Goal: Information Seeking & Learning: Learn about a topic

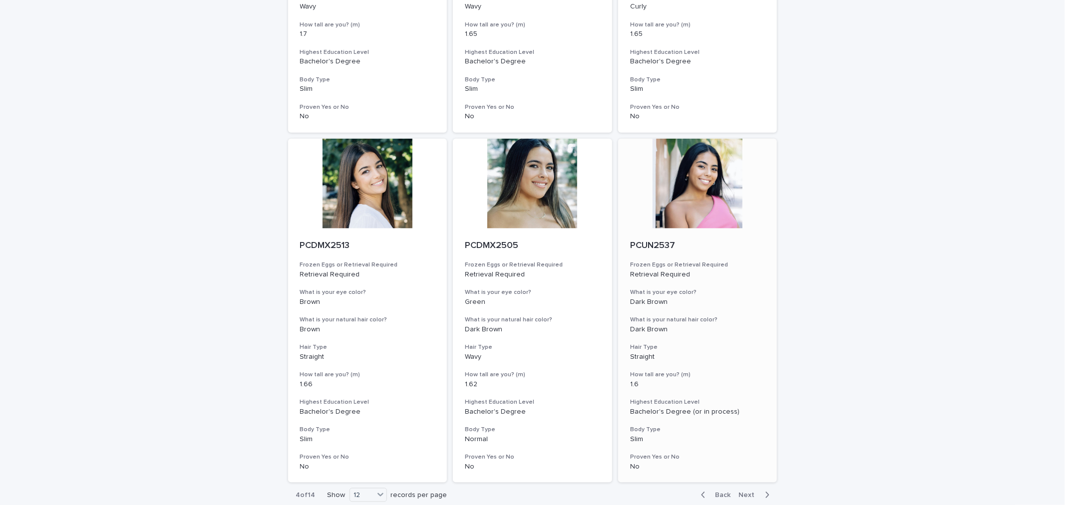
scroll to position [1117, 0]
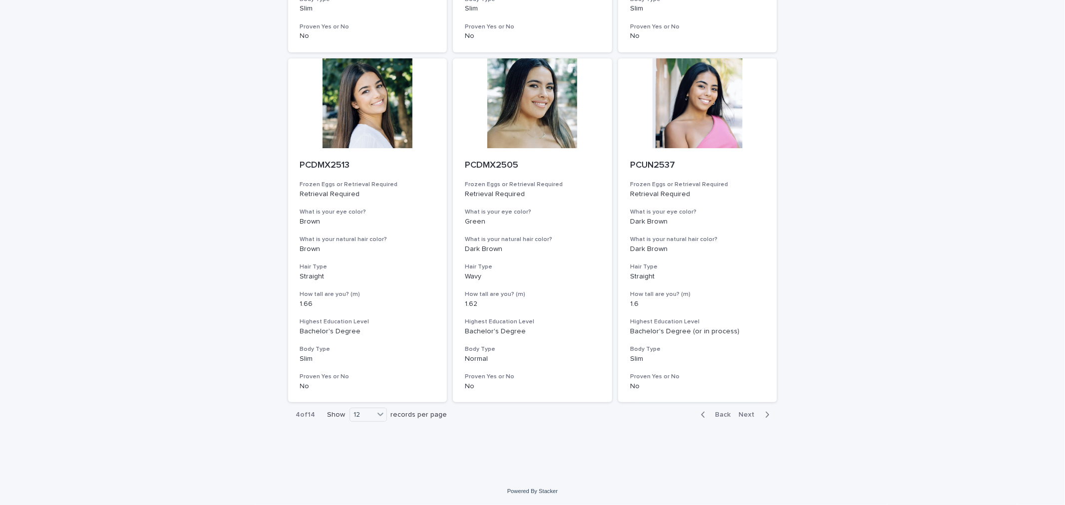
drag, startPoint x: 745, startPoint y: 416, endPoint x: 746, endPoint y: 408, distance: 8.0
click at [745, 416] on span "Next" at bounding box center [750, 414] width 22 height 7
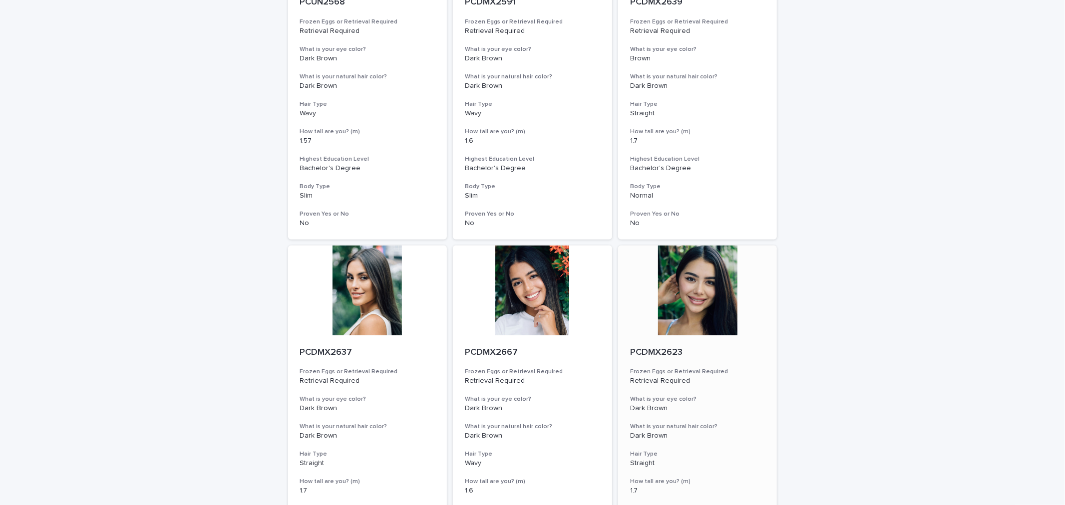
scroll to position [62, 0]
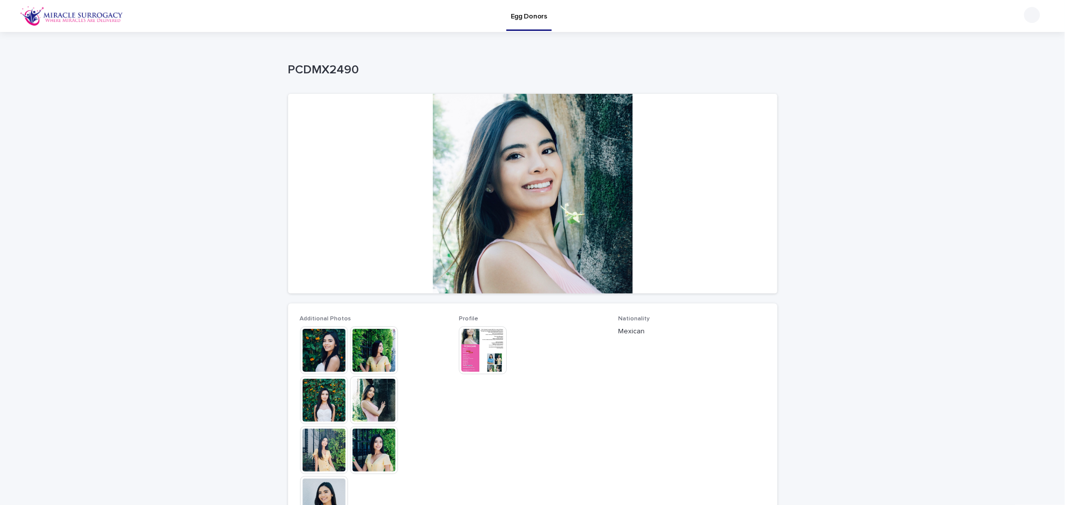
click at [324, 348] on img at bounding box center [324, 351] width 48 height 48
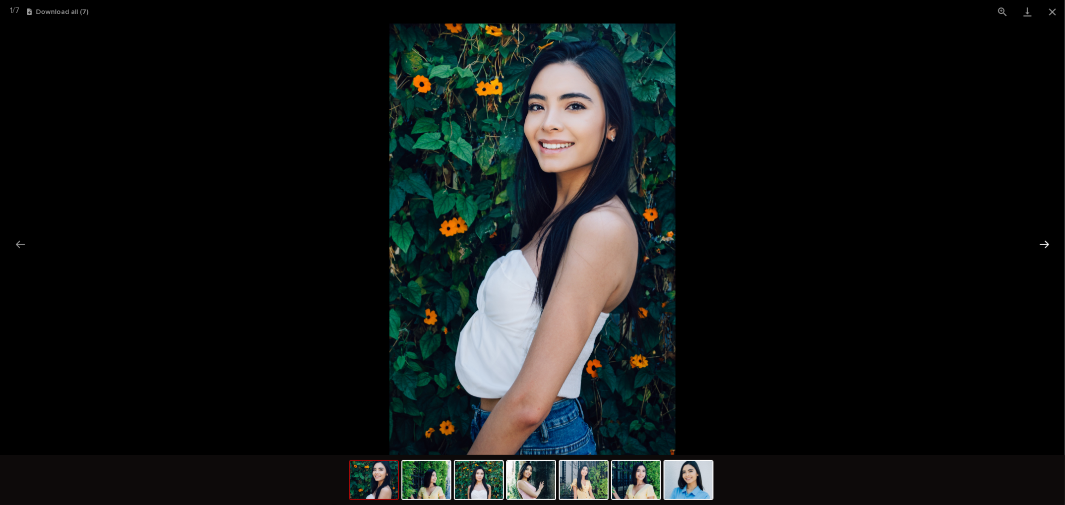
click at [1052, 248] on button "Next slide" at bounding box center [1044, 244] width 21 height 19
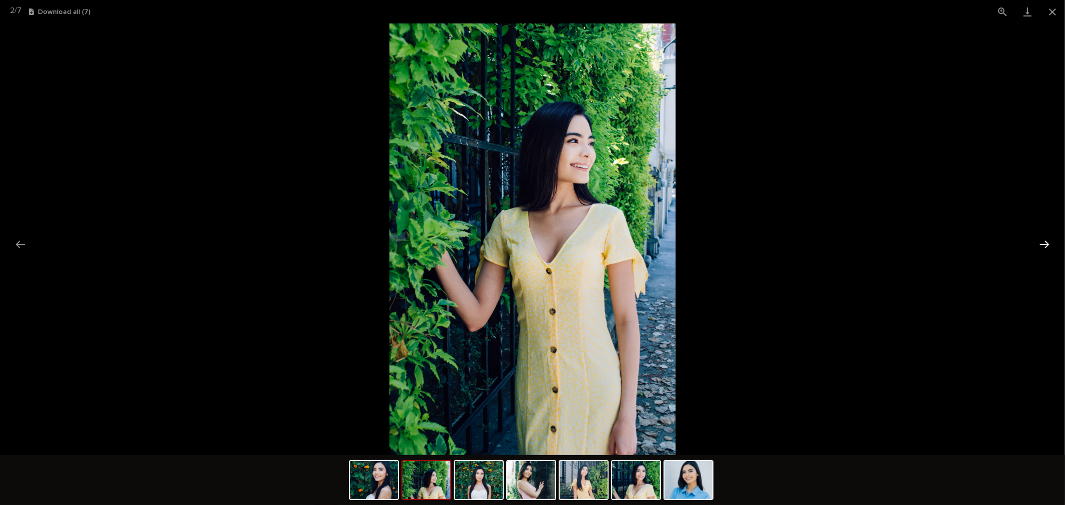
click at [1052, 248] on button "Next slide" at bounding box center [1044, 244] width 21 height 19
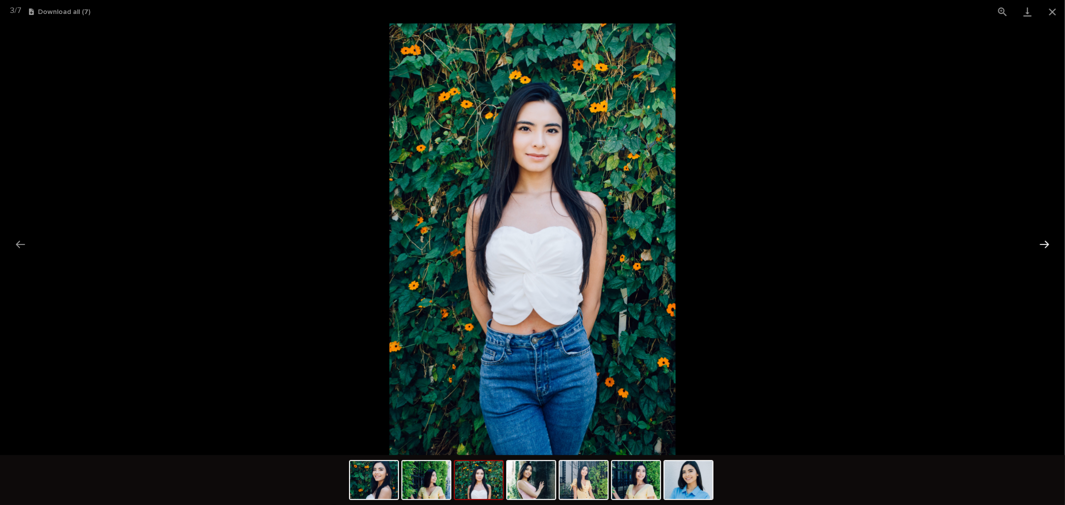
click at [1052, 248] on button "Next slide" at bounding box center [1044, 244] width 21 height 19
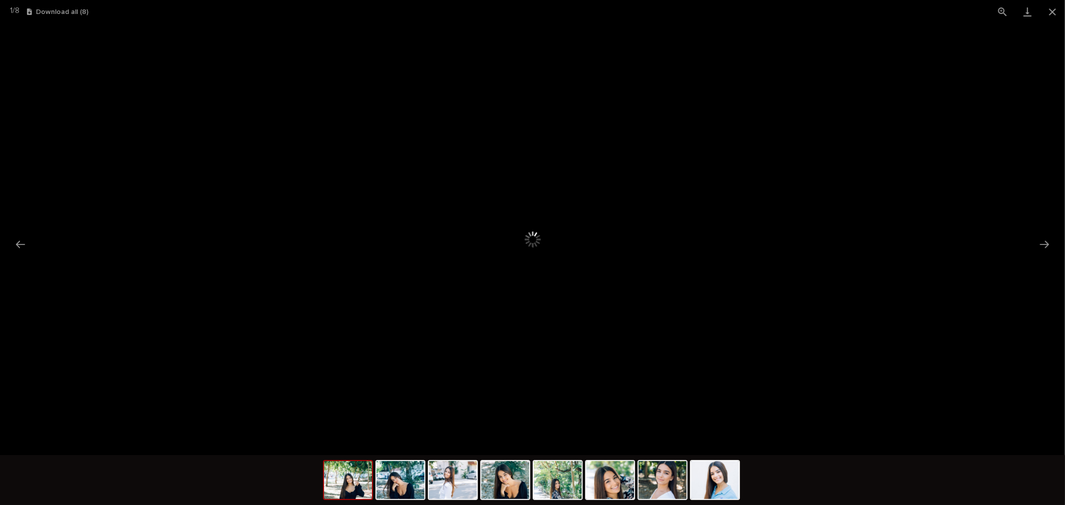
scroll to position [182, 0]
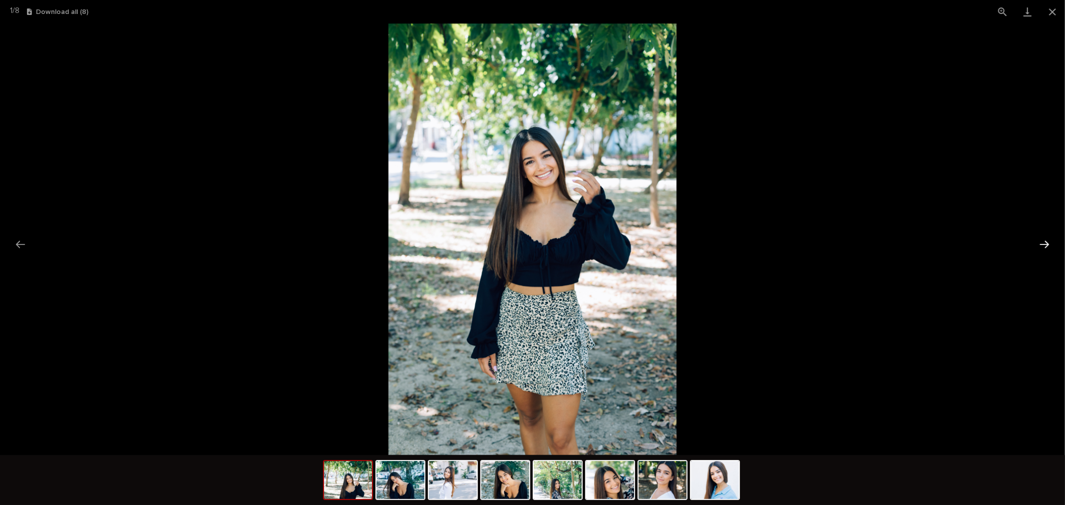
click at [1047, 247] on button "Next slide" at bounding box center [1044, 244] width 21 height 19
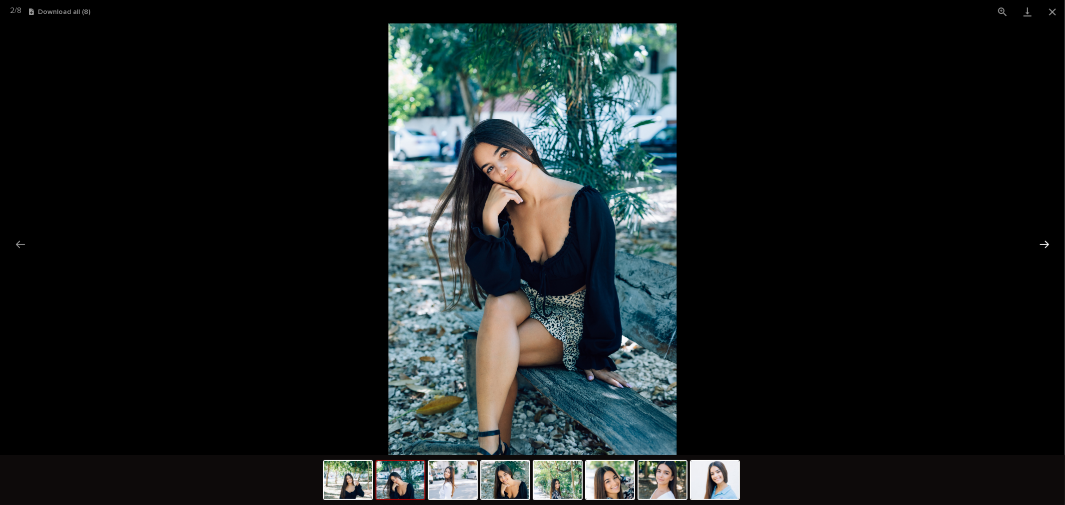
click at [1047, 247] on button "Next slide" at bounding box center [1044, 244] width 21 height 19
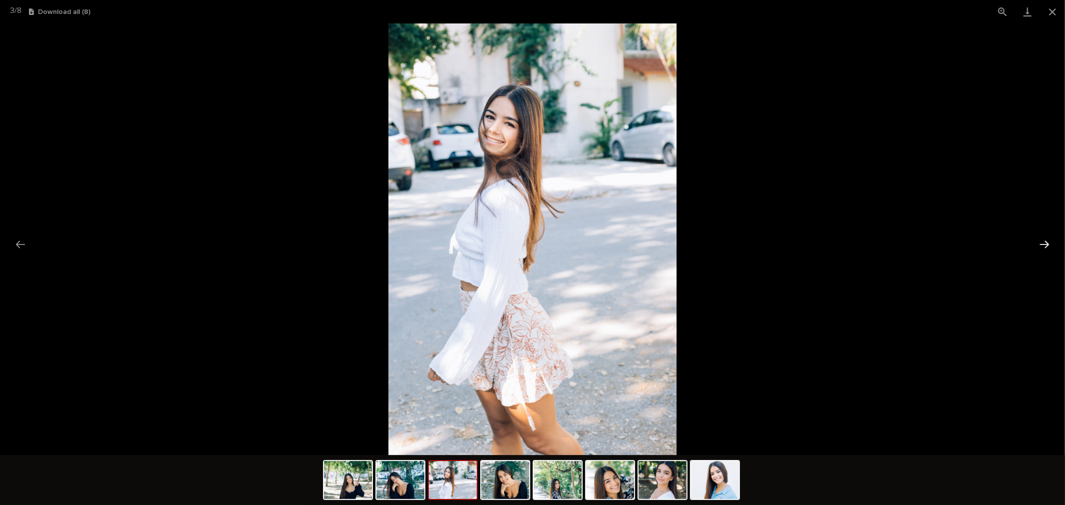
click at [1047, 247] on button "Next slide" at bounding box center [1044, 244] width 21 height 19
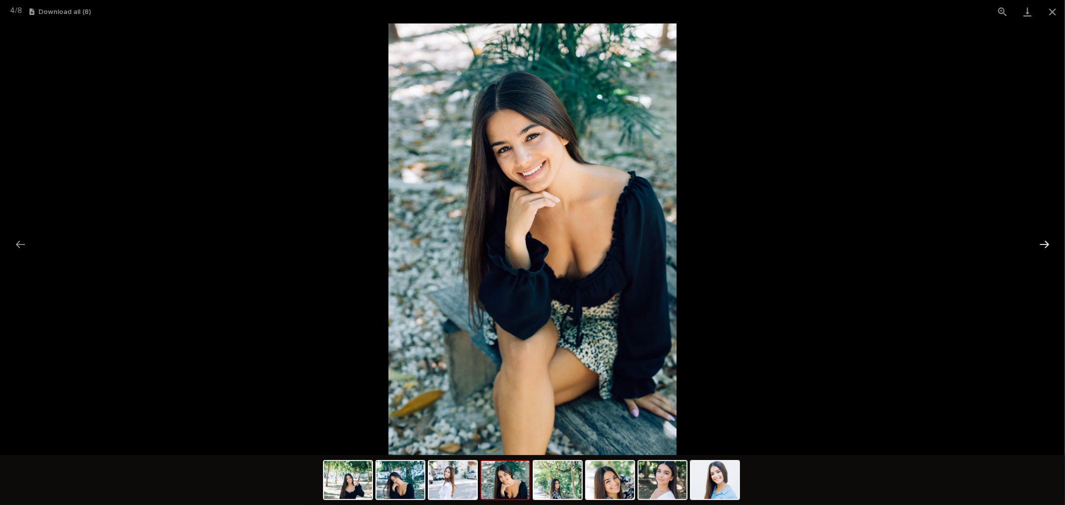
click at [1050, 240] on button "Next slide" at bounding box center [1044, 244] width 21 height 19
